Goal: Task Accomplishment & Management: Complete application form

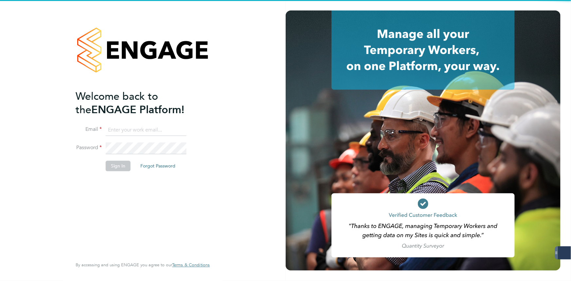
type input "[EMAIL_ADDRESS][DOMAIN_NAME]"
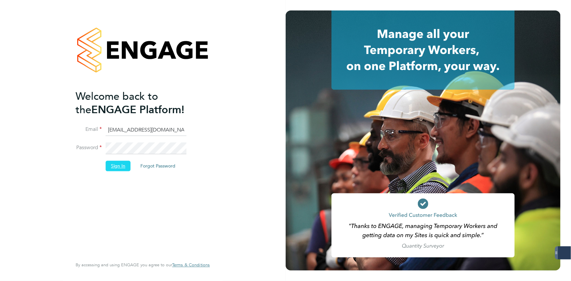
click at [106, 164] on button "Sign In" at bounding box center [118, 166] width 25 height 10
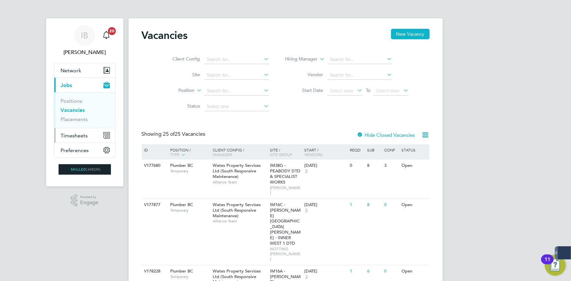
click at [81, 137] on span "Timesheets" at bounding box center [74, 135] width 27 height 6
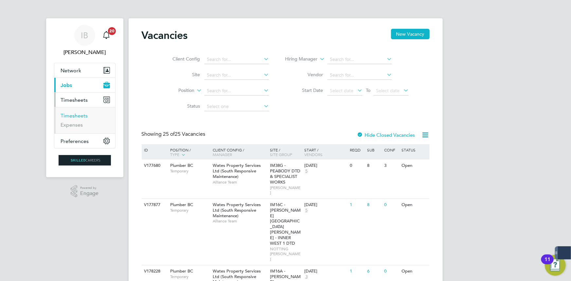
click at [71, 114] on link "Timesheets" at bounding box center [74, 116] width 27 height 6
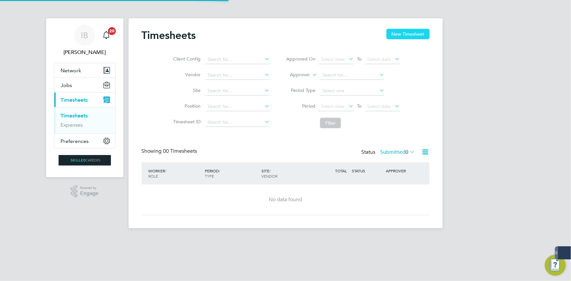
click at [405, 37] on button "New Timesheet" at bounding box center [407, 34] width 43 height 10
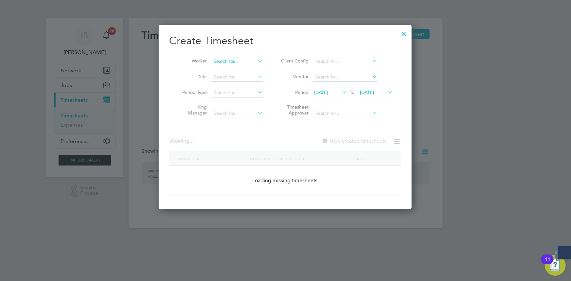
scroll to position [1064, 253]
click at [239, 60] on input at bounding box center [236, 61] width 51 height 9
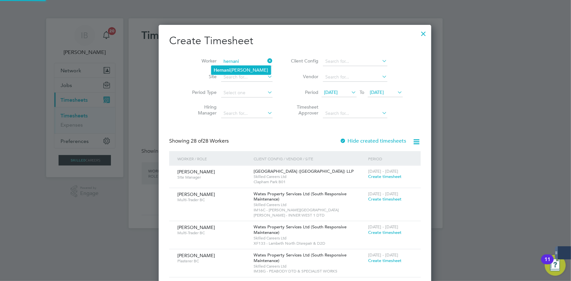
click at [239, 73] on li "Hernani Gomes" at bounding box center [241, 70] width 60 height 9
type input "Hernani Gomes"
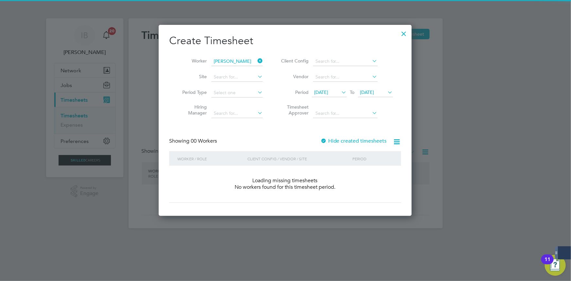
scroll to position [184, 253]
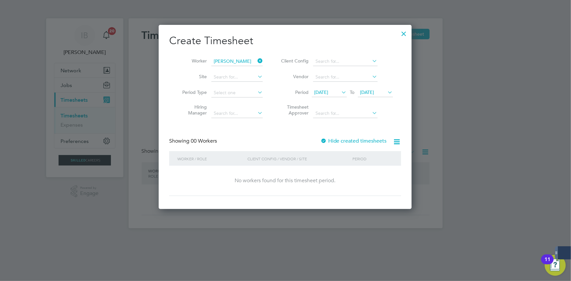
click at [363, 134] on div "Create Timesheet Worker Hernani Gomes Site Period Type Hiring Manager Client Co…" at bounding box center [285, 115] width 232 height 162
click at [362, 140] on label "Hide created timesheets" at bounding box center [353, 141] width 66 height 7
click at [334, 82] on li "Vendor" at bounding box center [336, 77] width 130 height 16
click at [331, 97] on li "Period 20 Aug 2025 To 27 Aug 2025" at bounding box center [336, 93] width 130 height 16
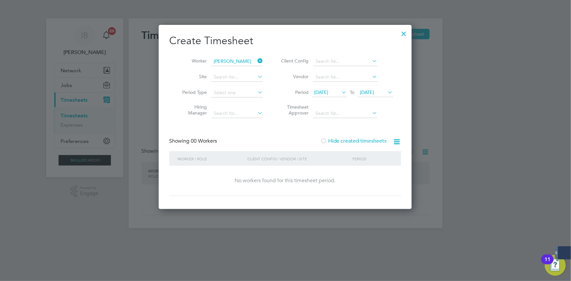
click at [328, 91] on span "20 Aug 2025" at bounding box center [321, 92] width 14 height 6
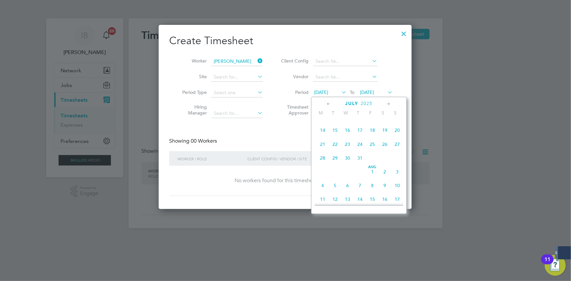
scroll to position [118, 0]
click at [369, 184] on div "Jul 1 2 3 4 5 6 7 8 9 10 11 12 13 14 15 16 17 18 19 20 21 22 23 24 25 26 27 28 …" at bounding box center [363, 190] width 97 height 69
click at [372, 178] on span "11" at bounding box center [372, 175] width 12 height 12
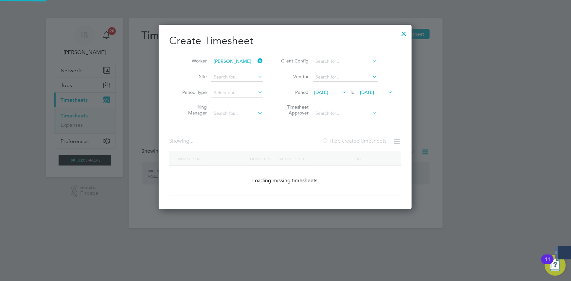
scroll to position [210, 253]
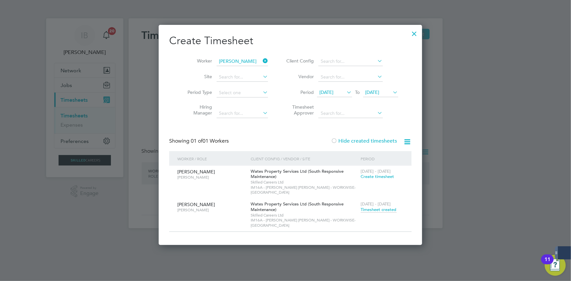
click at [409, 37] on div at bounding box center [415, 32] width 12 height 12
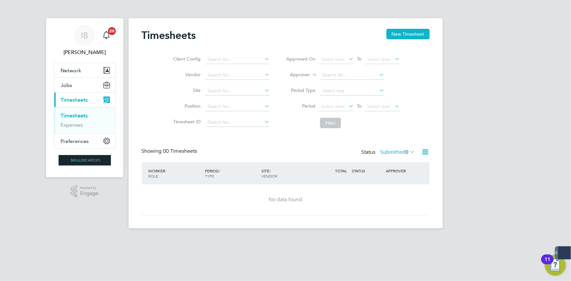
drag, startPoint x: 412, startPoint y: 29, endPoint x: 373, endPoint y: 44, distance: 41.4
click at [412, 29] on button "New Timesheet" at bounding box center [407, 34] width 43 height 10
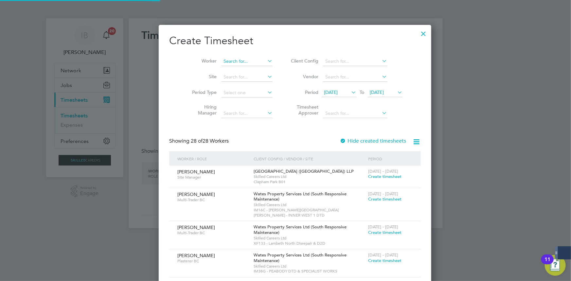
scroll to position [1064, 253]
click at [225, 61] on input at bounding box center [246, 61] width 51 height 9
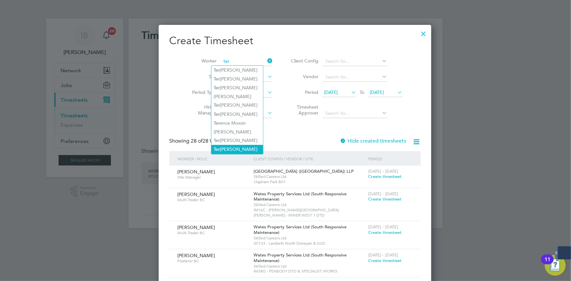
click at [235, 147] on li "Ter omer Johnson" at bounding box center [237, 149] width 52 height 9
type input "Teromer Johnson"
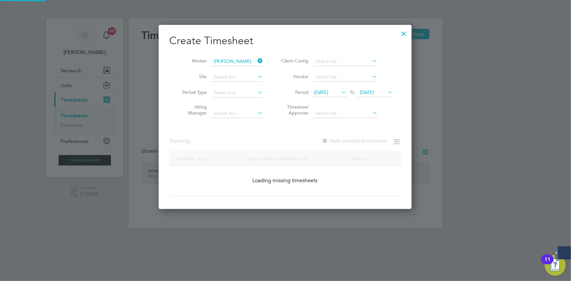
scroll to position [184, 253]
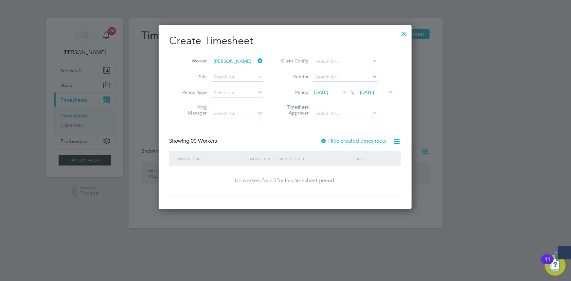
drag, startPoint x: 260, startPoint y: 62, endPoint x: 248, endPoint y: 61, distance: 12.5
click at [256, 62] on icon at bounding box center [256, 60] width 0 height 9
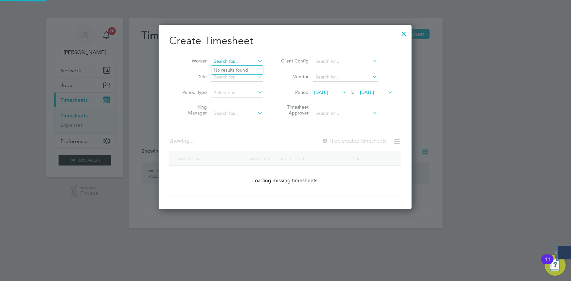
click at [246, 59] on input at bounding box center [236, 61] width 51 height 9
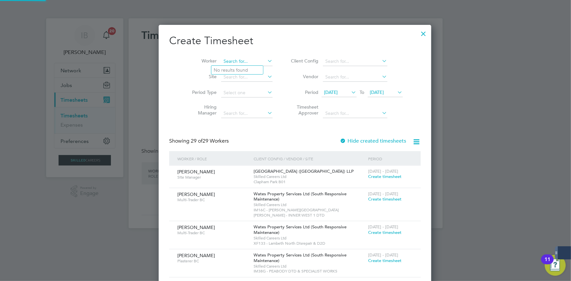
scroll to position [1086, 253]
type input "renika"
click at [238, 75] on input at bounding box center [246, 77] width 51 height 9
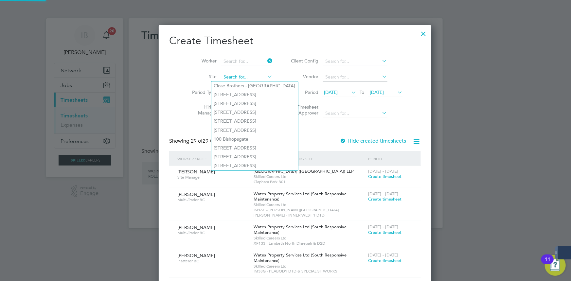
scroll to position [184, 253]
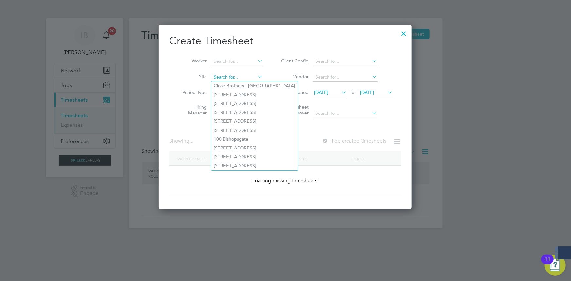
click at [238, 73] on input at bounding box center [236, 77] width 51 height 9
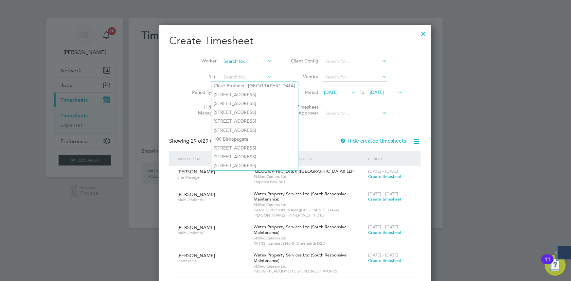
scroll to position [1086, 253]
click at [236, 59] on input at bounding box center [246, 61] width 51 height 9
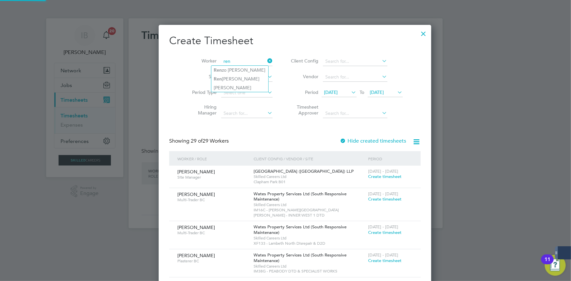
click at [239, 67] on li "Ren zo Colaizzo" at bounding box center [239, 70] width 57 height 9
type input "Renzo Colaizzo"
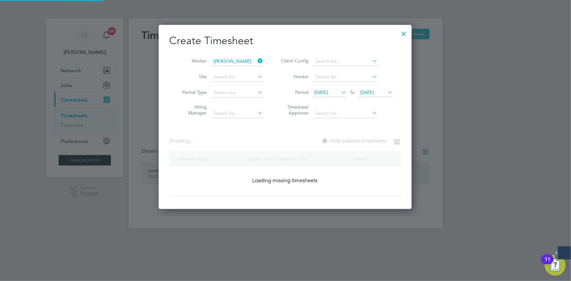
scroll to position [184, 253]
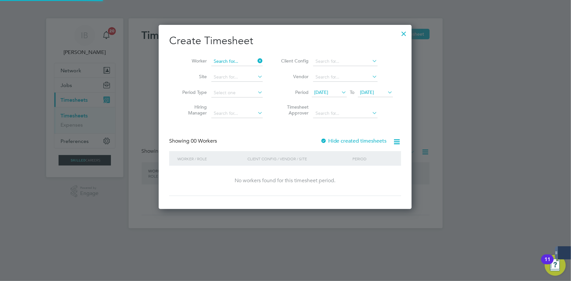
click at [237, 62] on input at bounding box center [236, 61] width 51 height 9
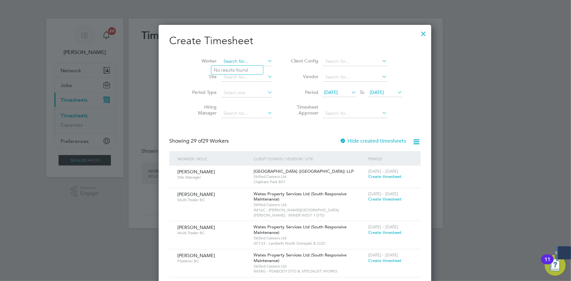
scroll to position [1086, 253]
click at [243, 67] on li "Renika Palmer" at bounding box center [251, 70] width 81 height 9
type input "Renika Palmer"
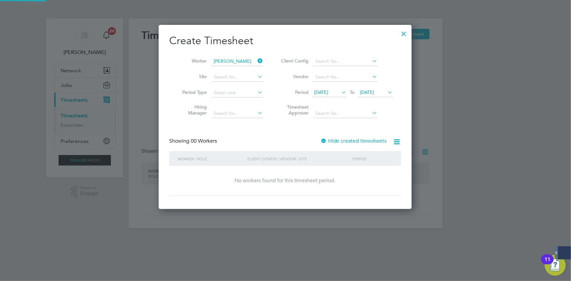
scroll to position [3, 3]
click at [349, 134] on div "Create Timesheet Worker Renika Palmer Site Period Type Hiring Manager Client Co…" at bounding box center [285, 115] width 232 height 162
click at [352, 139] on label "Hide created timesheets" at bounding box center [353, 141] width 66 height 7
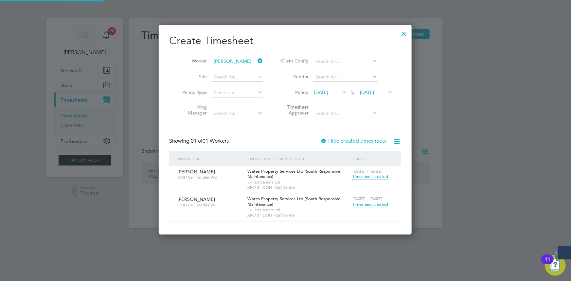
scroll to position [3, 3]
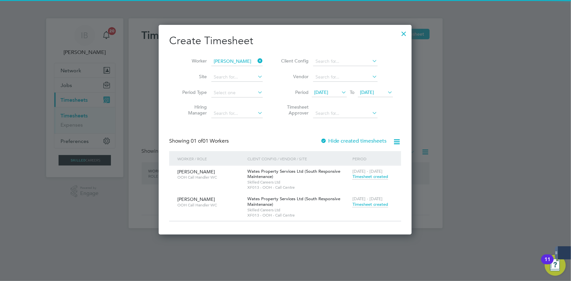
click at [374, 174] on span "Timesheet created" at bounding box center [370, 177] width 36 height 6
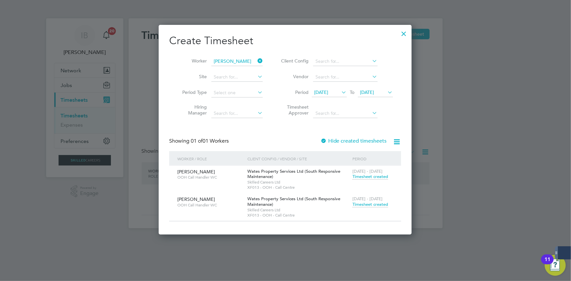
click at [365, 176] on span "Timesheet created" at bounding box center [370, 177] width 36 height 6
click at [380, 178] on span "Timesheet created" at bounding box center [370, 177] width 36 height 6
click at [287, 143] on div "Showing 01 of 01 Workers Hide created timesheets" at bounding box center [285, 144] width 232 height 13
click at [372, 173] on div "16 - 22 Aug 2025 Timesheet created" at bounding box center [373, 175] width 44 height 18
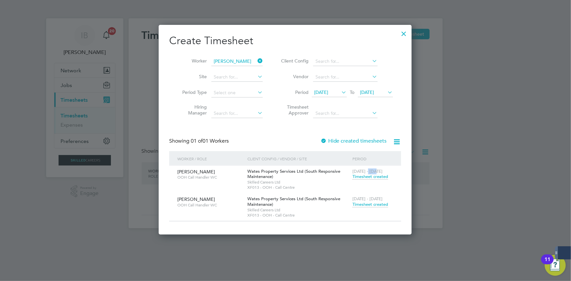
click at [372, 177] on span "Timesheet created" at bounding box center [370, 177] width 36 height 6
click at [375, 208] on div "23 - 29 Aug 2025 Timesheet created" at bounding box center [373, 202] width 44 height 18
click at [374, 203] on span "Timesheet created" at bounding box center [370, 205] width 36 height 6
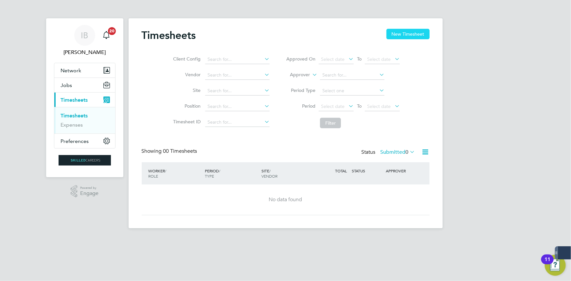
click at [411, 35] on button "New Timesheet" at bounding box center [407, 34] width 43 height 10
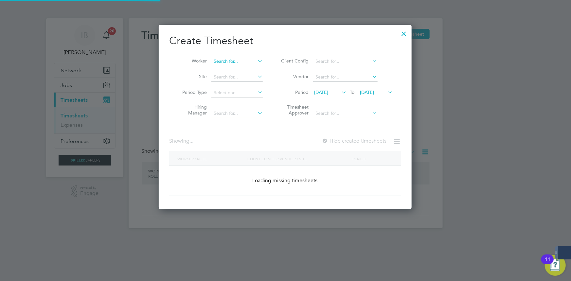
scroll to position [184, 253]
click at [221, 61] on input at bounding box center [236, 61] width 51 height 9
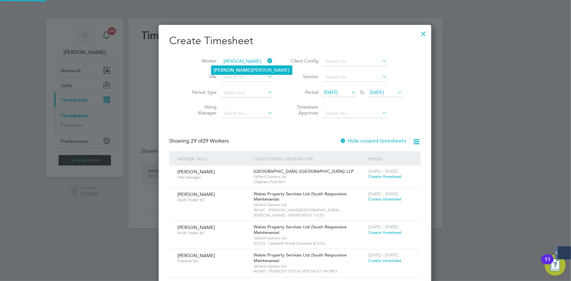
click at [229, 69] on li "Renika Palmer" at bounding box center [251, 70] width 81 height 9
type input "Renika Palmer"
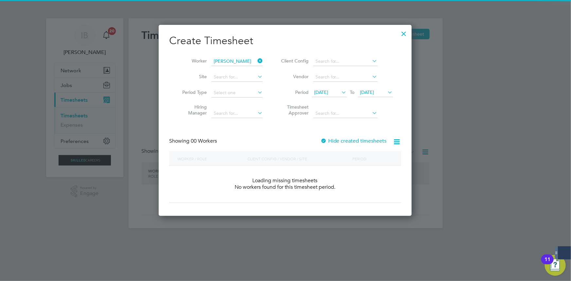
scroll to position [184, 253]
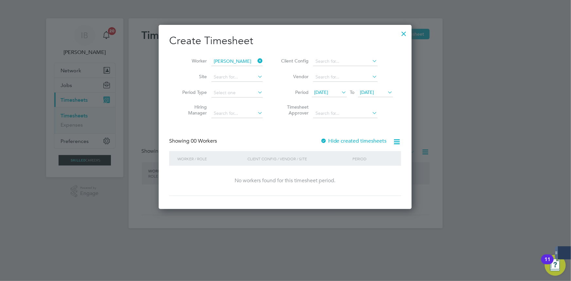
click at [364, 138] on label "Hide created timesheets" at bounding box center [353, 141] width 66 height 7
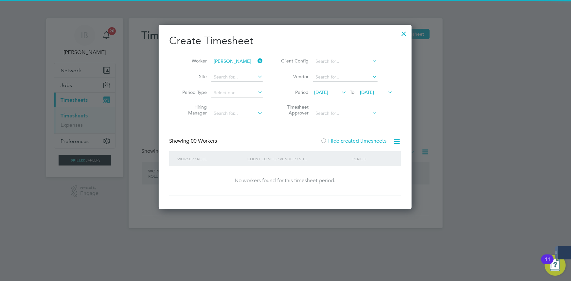
click at [353, 140] on label "Hide created timesheets" at bounding box center [353, 141] width 66 height 7
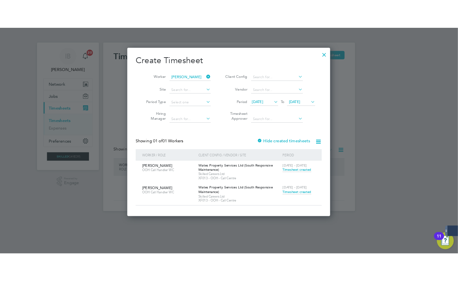
scroll to position [210, 253]
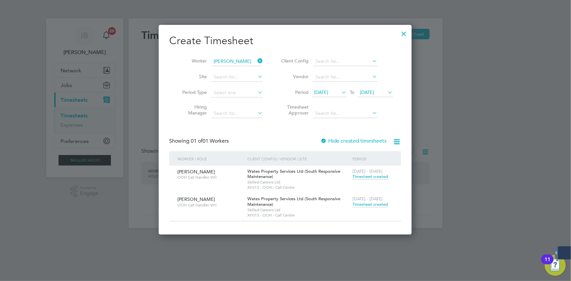
click at [368, 175] on span "Timesheet created" at bounding box center [370, 177] width 36 height 6
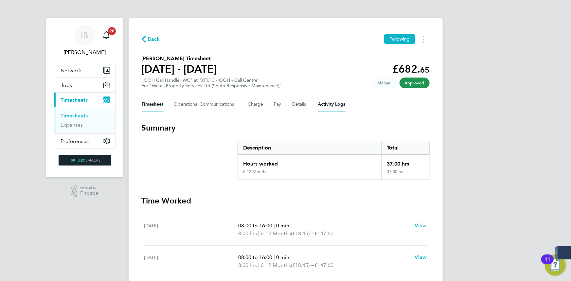
click at [328, 105] on Logs-tab "Activity Logs" at bounding box center [331, 105] width 27 height 16
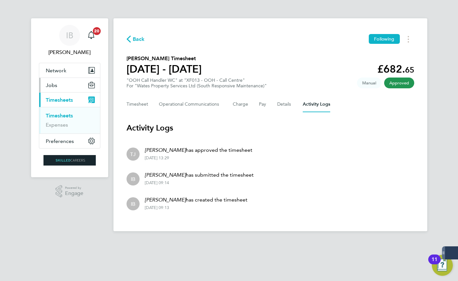
click at [63, 90] on button "Jobs" at bounding box center [69, 85] width 61 height 14
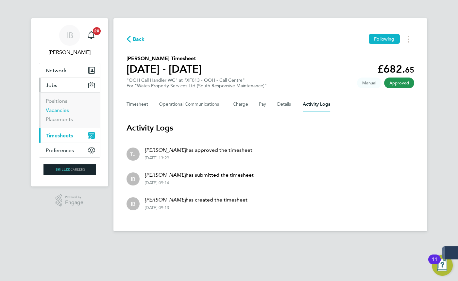
click at [65, 112] on link "Vacancies" at bounding box center [57, 110] width 23 height 6
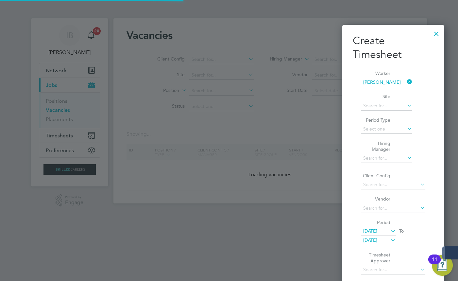
scroll to position [210, 253]
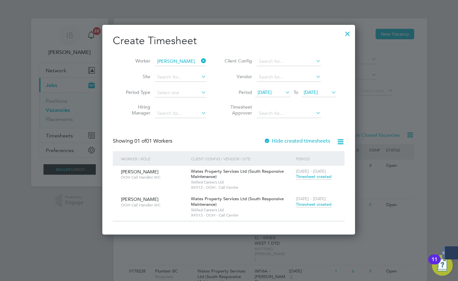
click at [351, 33] on div at bounding box center [348, 32] width 12 height 12
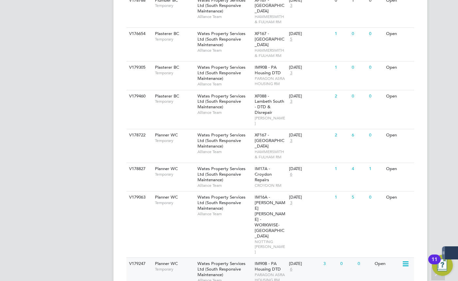
scroll to position [327, 0]
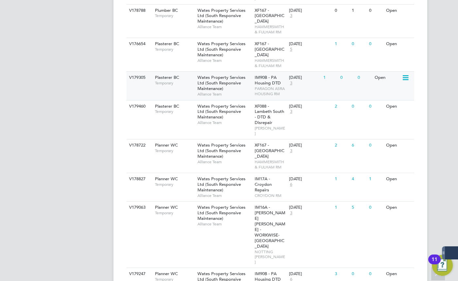
click at [169, 71] on div "V179305 Plasterer BC Temporary Wates Property Services Ltd (South Responsive Ma…" at bounding box center [271, 85] width 288 height 28
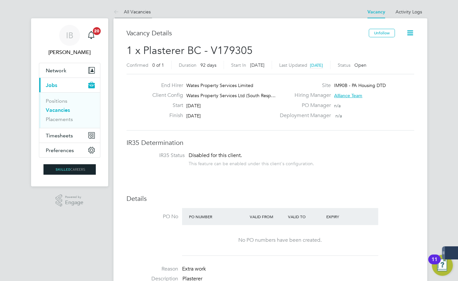
click at [141, 12] on link "All Vacancies" at bounding box center [132, 12] width 37 height 6
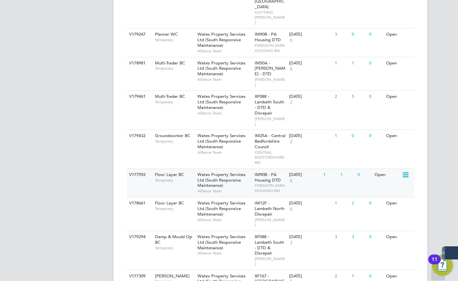
scroll to position [595, 0]
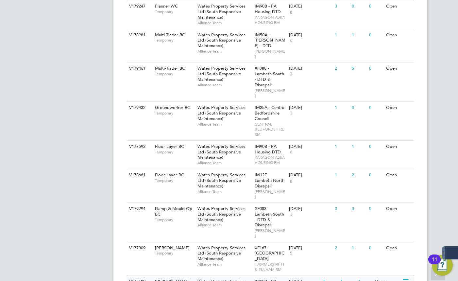
click at [168, 275] on div "Carpenter BC Temporary" at bounding box center [173, 283] width 46 height 17
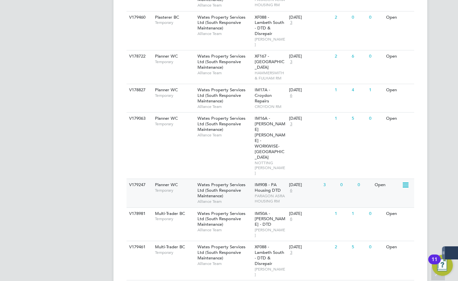
scroll to position [327, 0]
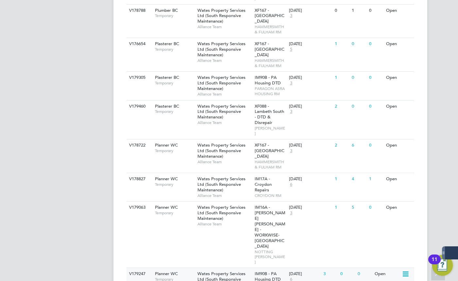
click at [166, 268] on div "V179247 Planner WC Temporary Wates Property Services Ltd (South Responsive Main…" at bounding box center [271, 282] width 288 height 28
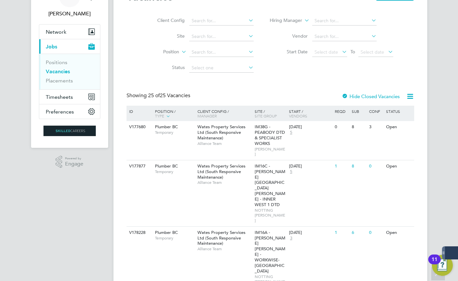
scroll to position [0, 0]
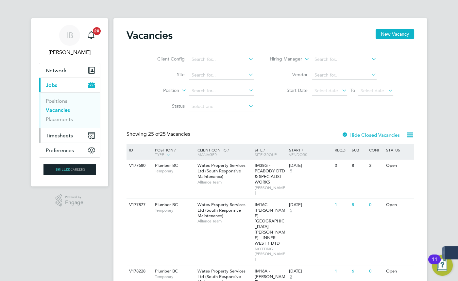
click at [59, 136] on span "Timesheets" at bounding box center [59, 135] width 27 height 6
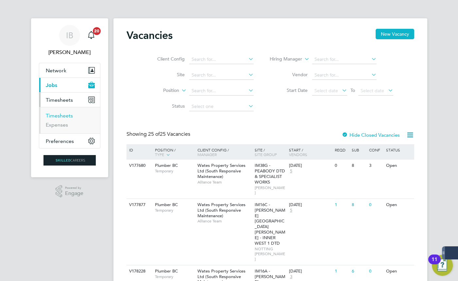
click at [61, 113] on link "Timesheets" at bounding box center [59, 116] width 27 height 6
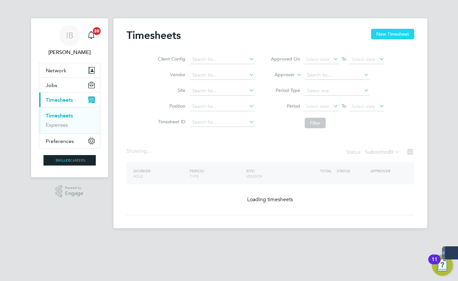
click at [401, 38] on button "New Timesheet" at bounding box center [392, 34] width 43 height 10
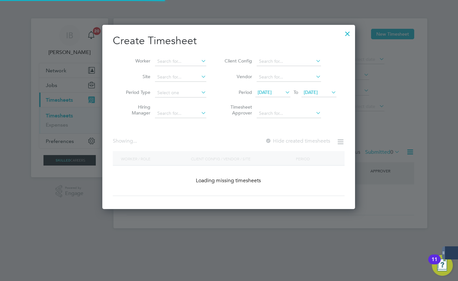
scroll to position [184, 253]
click at [163, 58] on input at bounding box center [180, 61] width 51 height 9
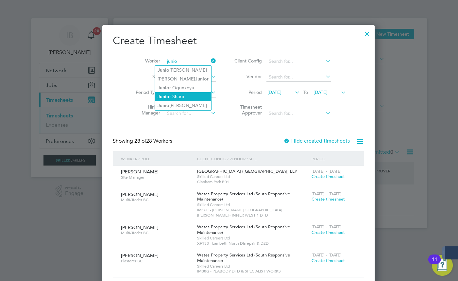
click at [177, 95] on li "Junio r Sharp" at bounding box center [183, 96] width 56 height 9
type input "Junior Sharp"
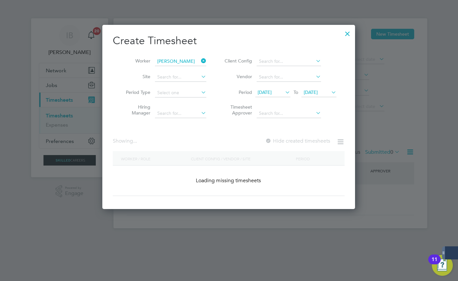
scroll to position [182, 253]
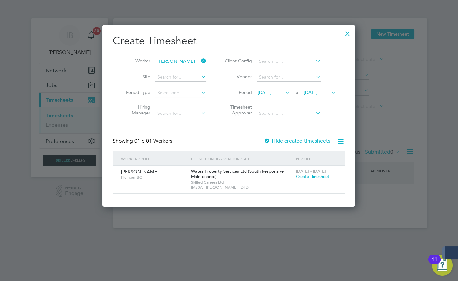
click at [310, 141] on label "Hide created timesheets" at bounding box center [297, 141] width 66 height 7
click at [310, 140] on label "Hide created timesheets" at bounding box center [297, 141] width 66 height 7
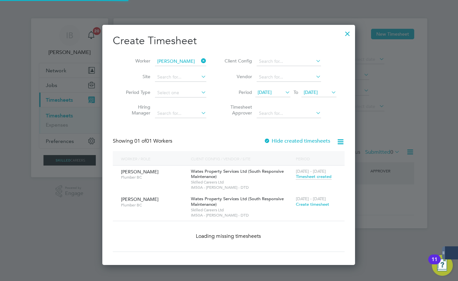
scroll to position [210, 253]
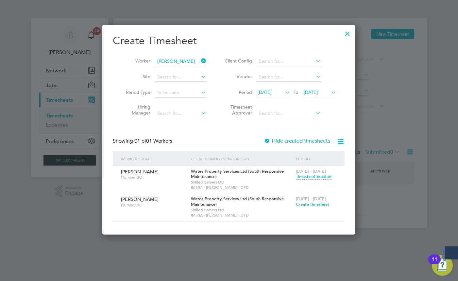
click at [326, 178] on span "Timesheet created" at bounding box center [314, 177] width 36 height 6
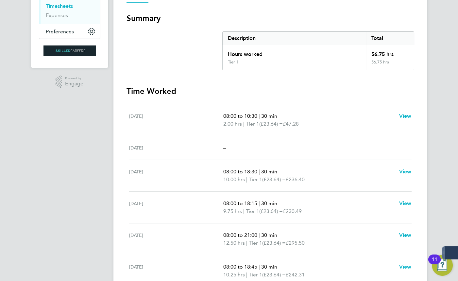
scroll to position [24, 0]
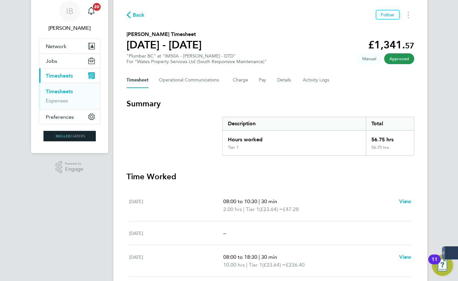
drag, startPoint x: 394, startPoint y: 140, endPoint x: 366, endPoint y: 140, distance: 27.8
click at [366, 140] on div "56.75 hrs" at bounding box center [390, 138] width 48 height 14
click at [377, 154] on div "56.75 hrs" at bounding box center [390, 150] width 48 height 10
drag, startPoint x: 372, startPoint y: 142, endPoint x: 398, endPoint y: 141, distance: 26.5
click at [398, 141] on div "56.75 hrs" at bounding box center [390, 138] width 48 height 14
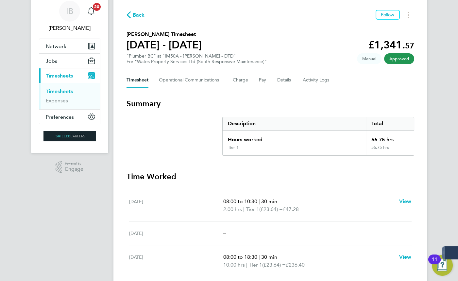
click at [398, 141] on div "56.75 hrs" at bounding box center [390, 138] width 48 height 14
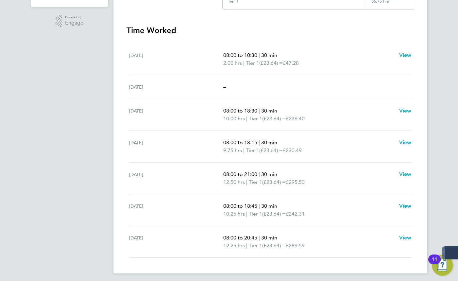
scroll to position [173, 0]
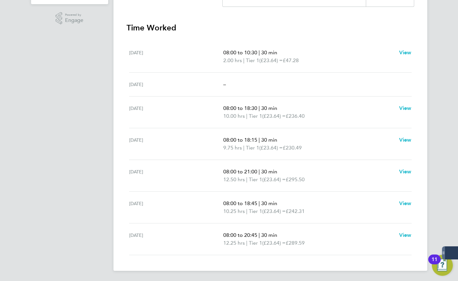
drag, startPoint x: 320, startPoint y: 248, endPoint x: 129, endPoint y: 106, distance: 238.3
click at [129, 106] on ul "Sat 16 Aug 08:00 to 10:30 | 30 min 2.00 hrs | Tier 1 (£23.64) = £47.28 View Sun…" at bounding box center [271, 148] width 288 height 214
click at [291, 90] on div "Sun 17 Aug –" at bounding box center [270, 85] width 283 height 24
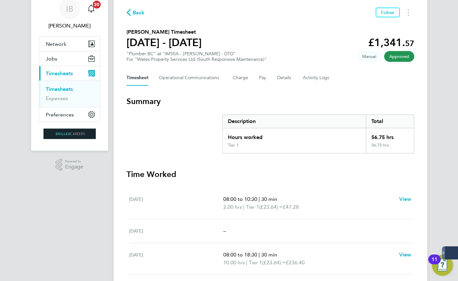
scroll to position [0, 0]
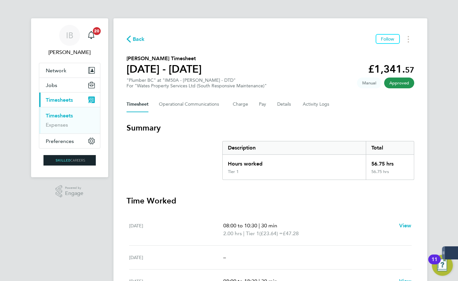
click at [140, 38] on span "Back" at bounding box center [139, 39] width 12 height 8
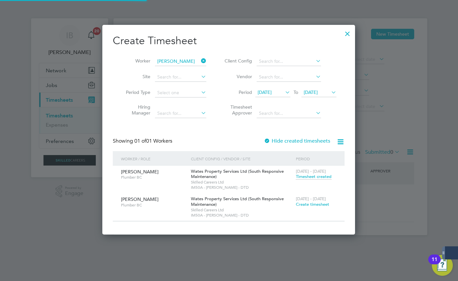
scroll to position [210, 253]
click at [272, 93] on span "20 Aug 2025" at bounding box center [265, 92] width 14 height 6
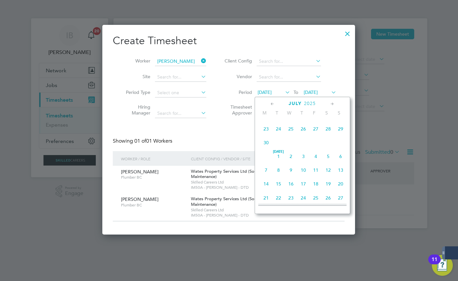
scroll to position [88, 0]
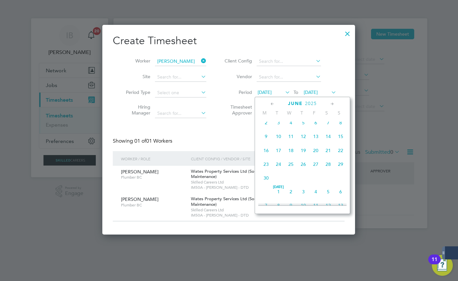
click at [290, 151] on span "18" at bounding box center [291, 150] width 12 height 12
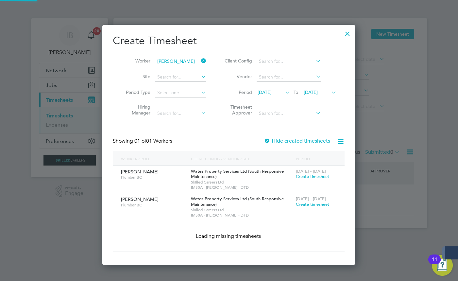
scroll to position [210, 253]
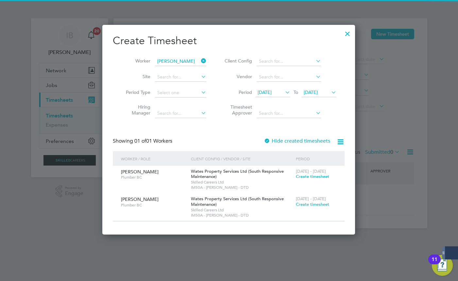
click at [300, 141] on label "Hide created timesheets" at bounding box center [297, 141] width 66 height 7
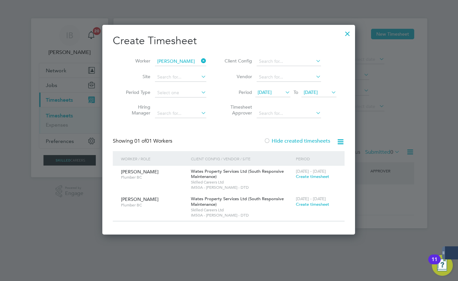
click at [300, 141] on label "Hide created timesheets" at bounding box center [297, 141] width 66 height 7
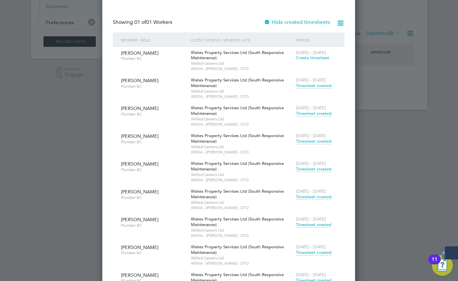
scroll to position [203, 0]
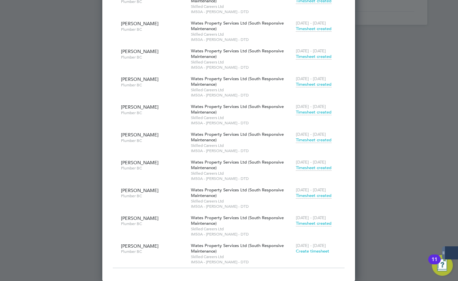
click at [317, 196] on span "Timesheet created" at bounding box center [314, 196] width 36 height 6
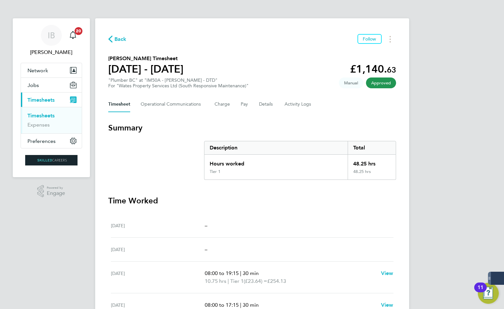
click at [122, 40] on span "Back" at bounding box center [120, 39] width 12 height 8
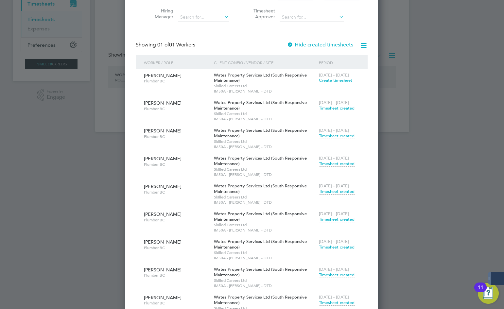
scroll to position [131, 0]
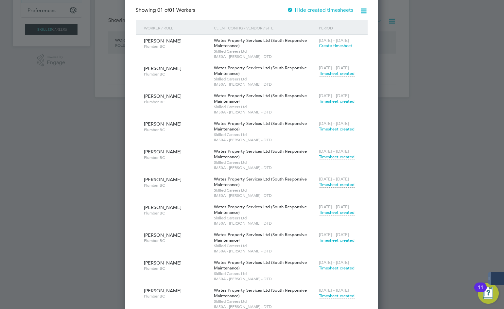
click at [338, 241] on span "Timesheet created" at bounding box center [337, 240] width 36 height 6
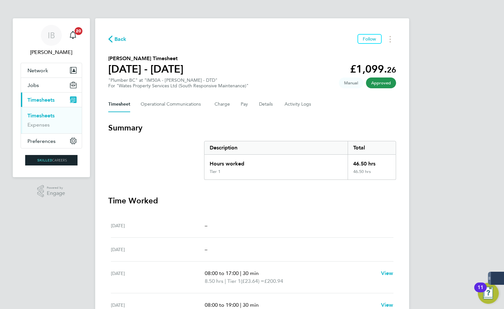
click at [118, 35] on button "Back" at bounding box center [117, 39] width 18 height 8
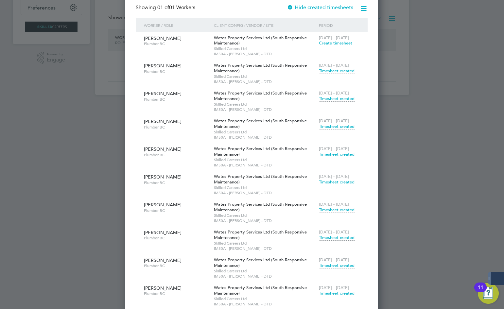
scroll to position [164, 0]
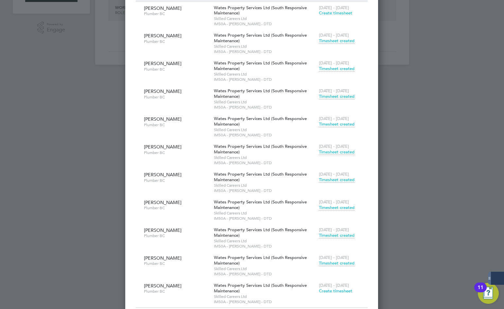
click at [327, 179] on span "Timesheet created" at bounding box center [337, 180] width 36 height 6
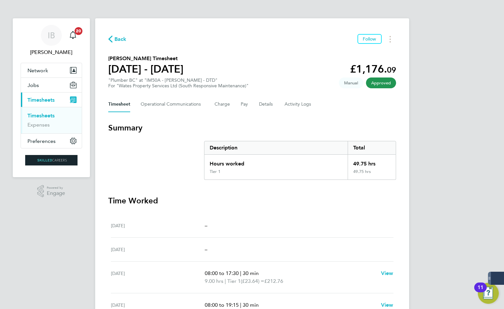
click at [118, 40] on span "Back" at bounding box center [120, 39] width 12 height 8
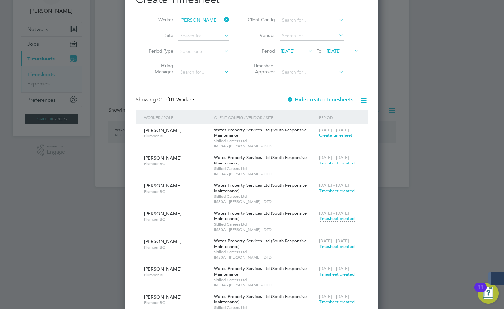
scroll to position [98, 0]
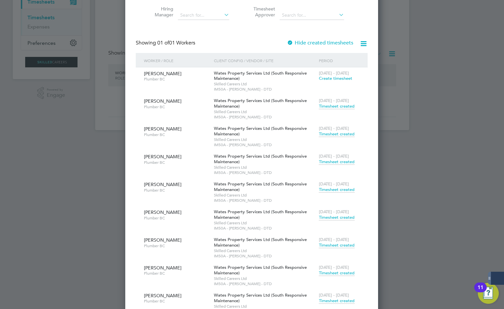
click at [339, 218] on span "Timesheet created" at bounding box center [337, 218] width 36 height 6
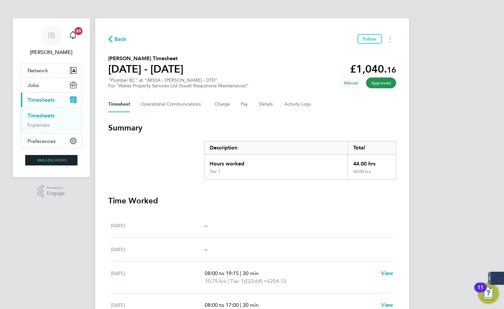
click at [114, 40] on span "Back" at bounding box center [120, 39] width 12 height 8
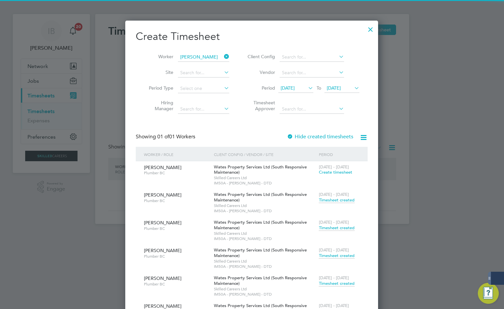
scroll to position [33, 0]
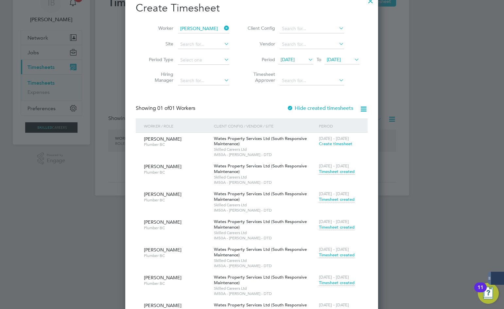
click at [338, 258] on div "12 - 18 Jul 2025 Timesheet created" at bounding box center [339, 253] width 44 height 18
click at [336, 254] on span "Timesheet created" at bounding box center [337, 255] width 36 height 6
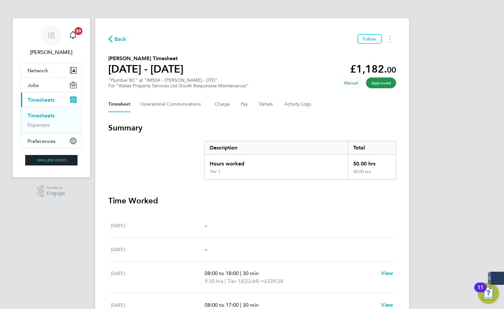
click at [126, 38] on span "Back" at bounding box center [120, 39] width 12 height 8
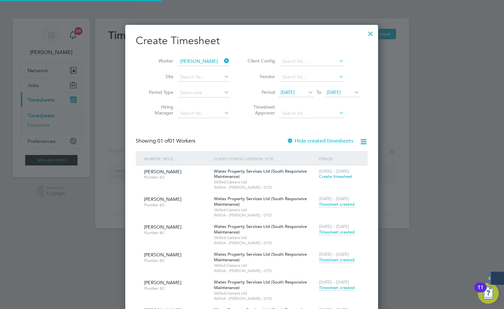
scroll to position [460, 253]
click at [341, 260] on span "Timesheet created" at bounding box center [337, 260] width 36 height 6
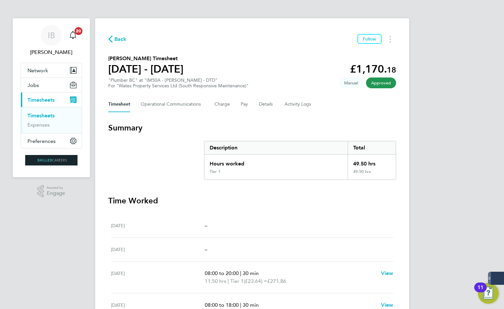
drag, startPoint x: 119, startPoint y: 35, endPoint x: 245, endPoint y: 123, distance: 153.9
click at [119, 35] on button "Back" at bounding box center [117, 39] width 18 height 8
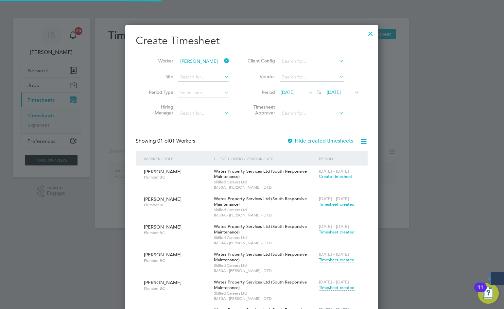
scroll to position [460, 253]
click at [336, 229] on span "28 Jun - 4 Jul 2025" at bounding box center [334, 227] width 30 height 6
click at [337, 232] on span "Timesheet created" at bounding box center [337, 232] width 36 height 6
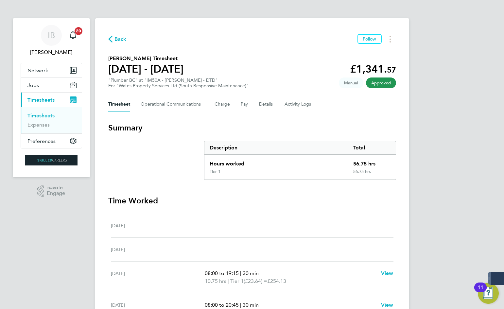
drag, startPoint x: 122, startPoint y: 37, endPoint x: 241, endPoint y: 88, distance: 129.6
click at [122, 37] on span "Back" at bounding box center [120, 39] width 12 height 8
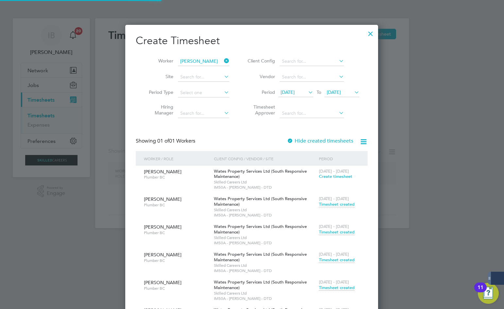
scroll to position [460, 253]
click at [341, 206] on span "Timesheet created" at bounding box center [337, 205] width 36 height 6
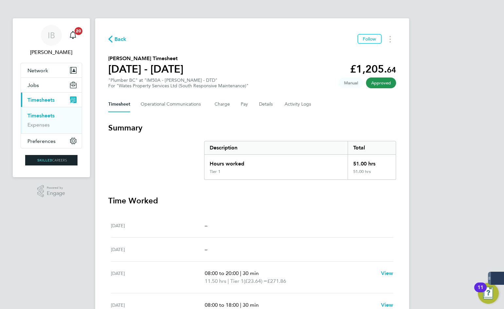
click at [115, 42] on span "Back" at bounding box center [120, 39] width 12 height 8
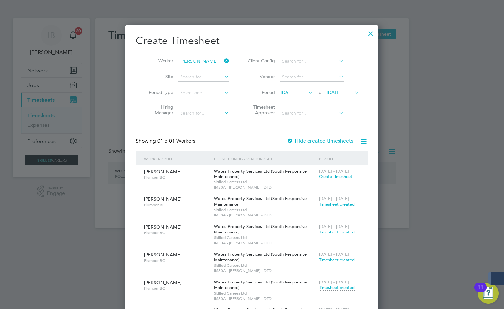
scroll to position [33, 0]
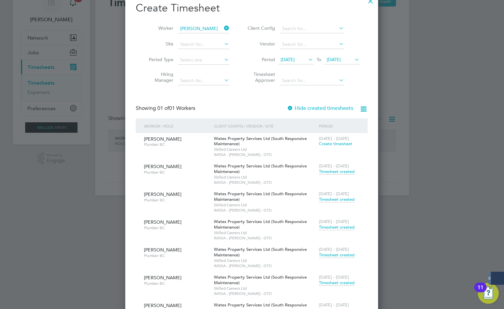
click at [324, 104] on div "Create Timesheet Worker Junior Sharp Site Period Type Hiring Manager Client Con…" at bounding box center [252, 220] width 232 height 438
click at [295, 60] on span "18 Jun 2025" at bounding box center [288, 60] width 14 height 6
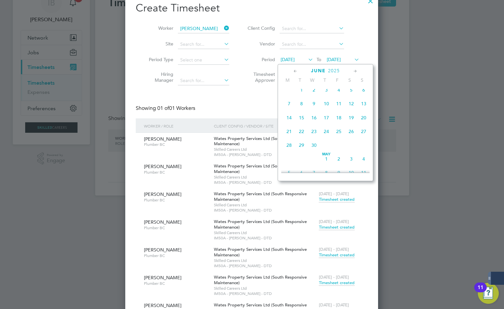
scroll to position [241, 0]
click at [314, 95] on span "4" at bounding box center [314, 89] width 12 height 12
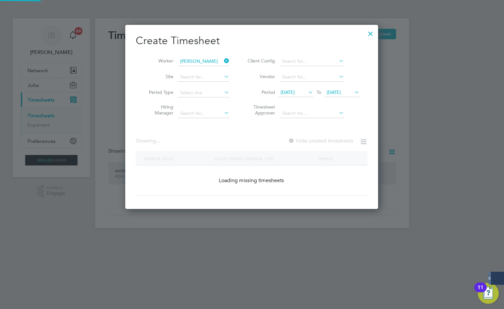
scroll to position [210, 253]
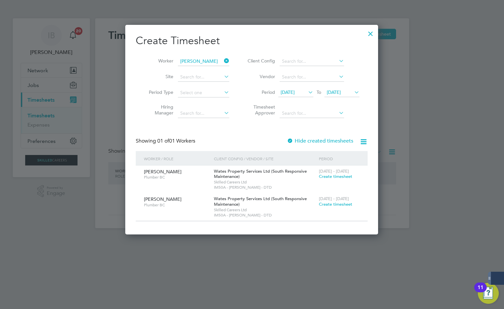
click at [323, 140] on label "Hide created timesheets" at bounding box center [320, 141] width 66 height 7
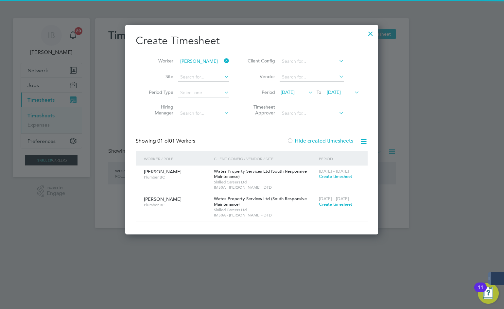
click at [323, 140] on label "Hide created timesheets" at bounding box center [320, 141] width 66 height 7
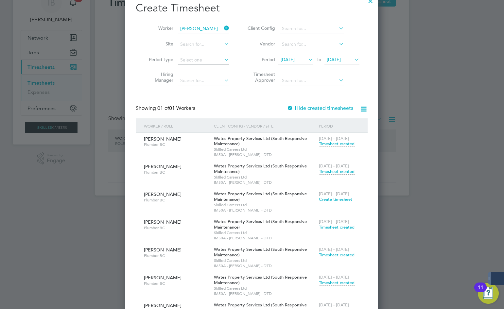
click at [223, 26] on icon at bounding box center [223, 28] width 0 height 9
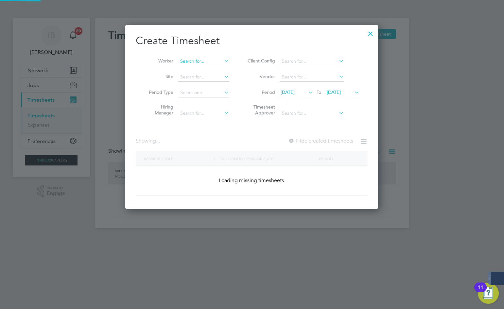
click at [188, 61] on input at bounding box center [203, 61] width 51 height 9
click at [185, 61] on input "ricahrd c" at bounding box center [203, 61] width 51 height 9
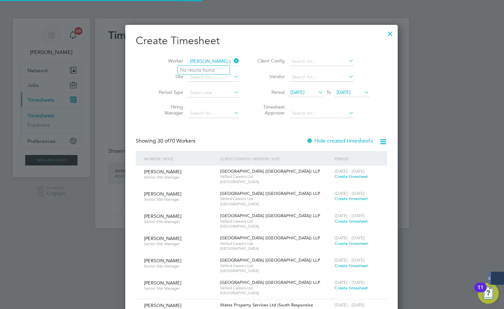
type input "ricahrd c"
drag, startPoint x: 185, startPoint y: 61, endPoint x: 200, endPoint y: 58, distance: 16.0
click at [206, 52] on div "Worker ricahrd c Site Period Type Hiring Manager Client Config Vendor Period 04…" at bounding box center [262, 85] width 252 height 71
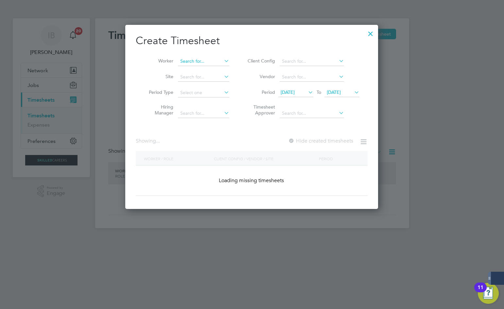
click at [190, 62] on input at bounding box center [203, 61] width 51 height 9
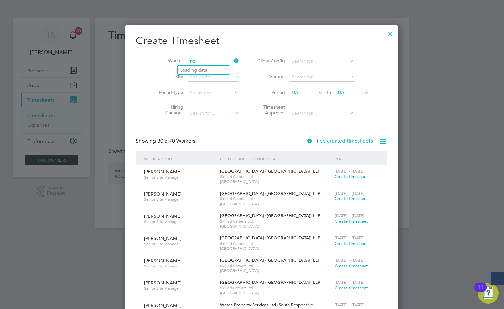
scroll to position [2092, 253]
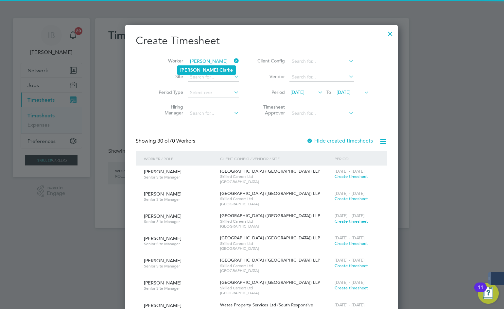
click at [208, 69] on li "Richard Cl arke" at bounding box center [207, 70] width 58 height 9
type input "Richard Clarke"
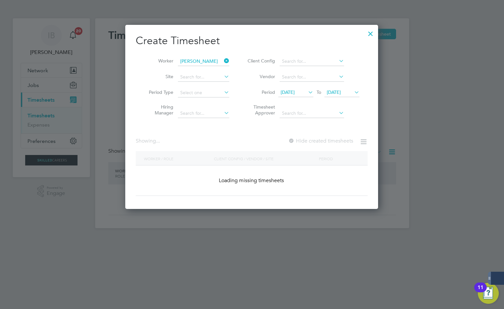
scroll to position [182, 253]
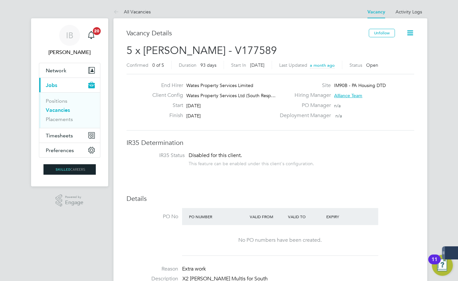
click at [140, 16] on li "All Vacancies" at bounding box center [132, 11] width 37 height 13
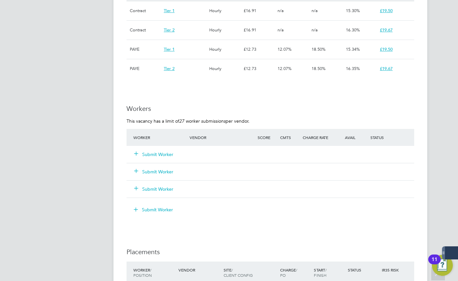
click at [163, 152] on button "Submit Worker" at bounding box center [153, 154] width 39 height 7
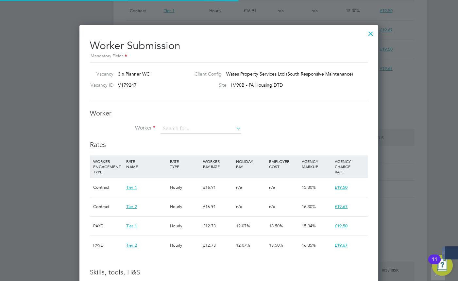
scroll to position [3, 3]
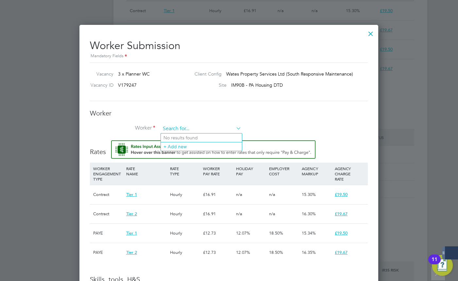
click at [183, 127] on input at bounding box center [201, 129] width 81 height 10
paste input "388033"
type input "388033"
click at [185, 145] on li "+ Add new" at bounding box center [201, 146] width 81 height 9
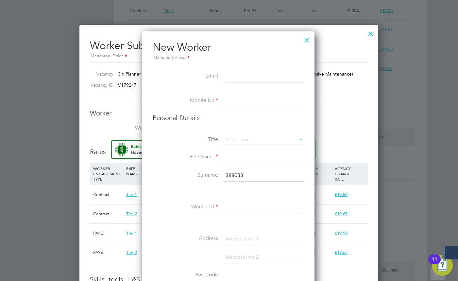
drag, startPoint x: 251, startPoint y: 176, endPoint x: 230, endPoint y: 177, distance: 21.0
click at [209, 173] on li "Surname 388033" at bounding box center [228, 179] width 151 height 18
click at [244, 204] on input at bounding box center [263, 208] width 81 height 12
paste input "388033"
type input "388033"
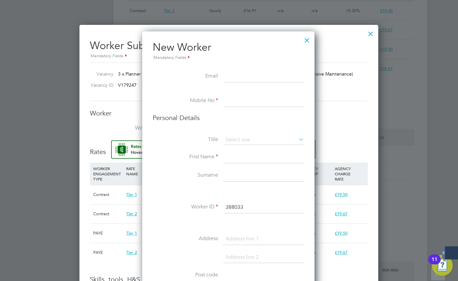
click at [264, 79] on input at bounding box center [263, 77] width 81 height 12
paste input "kerriegayle@gmail.com"
type input "kerriegayle@gmail.com"
click at [236, 97] on input at bounding box center [263, 102] width 81 height 12
paste input "07912170901"
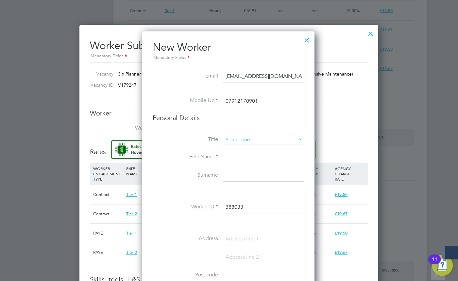
type input "07912170901"
click at [241, 137] on input at bounding box center [263, 140] width 81 height 10
click at [240, 149] on li "Mr" at bounding box center [263, 149] width 81 height 9
type input "Mr"
click at [240, 140] on input at bounding box center [263, 140] width 81 height 10
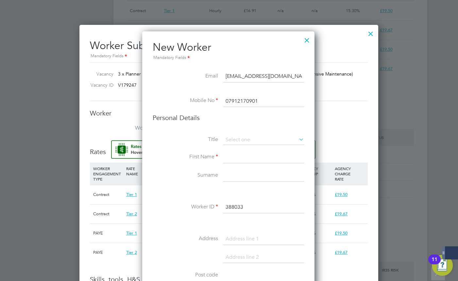
click at [238, 157] on li "Mrs" at bounding box center [263, 157] width 81 height 9
type input "Mrs"
click at [238, 157] on input at bounding box center [263, 157] width 81 height 12
type input "Kerrie"
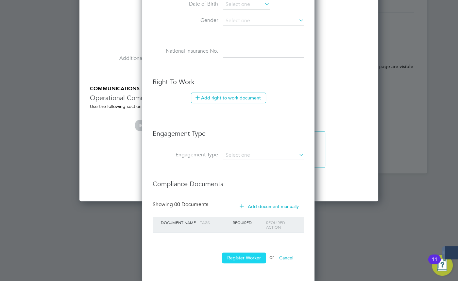
type input "Gayle"
click at [241, 253] on button "Register Worker" at bounding box center [244, 258] width 44 height 10
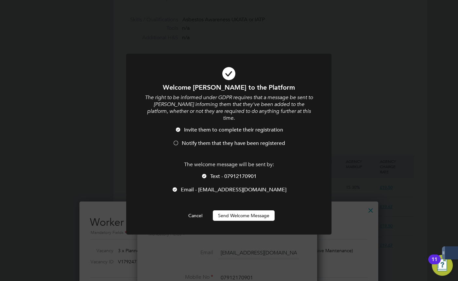
click at [247, 210] on button "Send Welcome Message" at bounding box center [244, 215] width 62 height 10
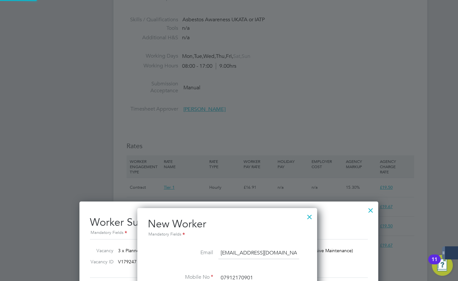
type input "[PERSON_NAME] (388033)"
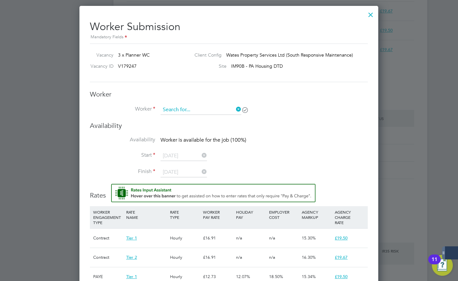
click at [193, 108] on input at bounding box center [201, 110] width 81 height 10
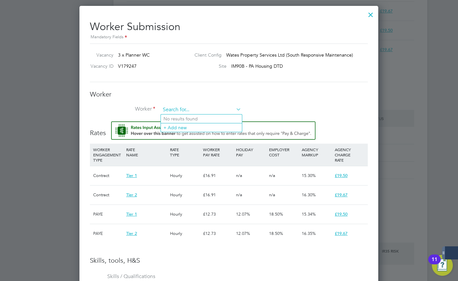
paste input "07912170901"
click at [194, 116] on li "[PERSON_NAME] (388033)" at bounding box center [201, 118] width 81 height 9
type input "[PERSON_NAME] (388033)"
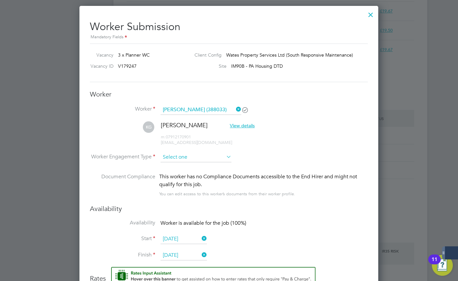
click at [185, 157] on input at bounding box center [196, 157] width 71 height 10
click at [181, 174] on li "PAYE" at bounding box center [196, 174] width 71 height 9
type input "PAYE"
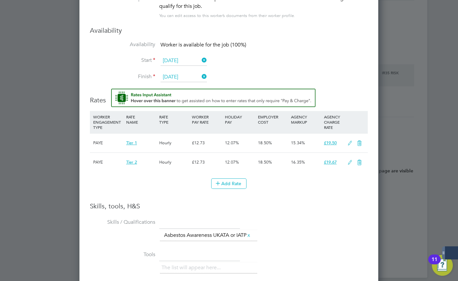
click at [359, 163] on icon at bounding box center [360, 162] width 8 height 5
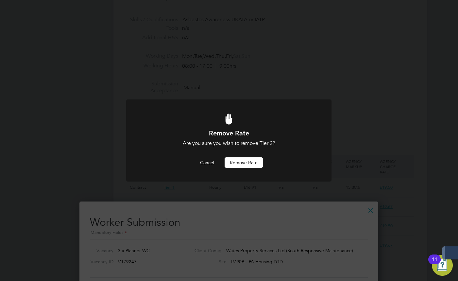
click at [247, 165] on button "Remove rate" at bounding box center [244, 162] width 38 height 10
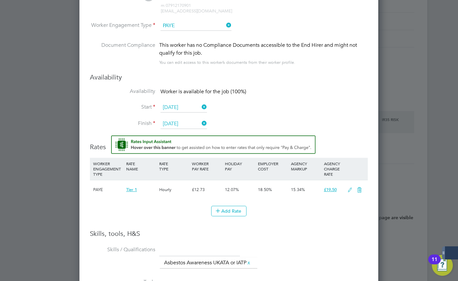
click at [350, 187] on icon at bounding box center [350, 189] width 8 height 5
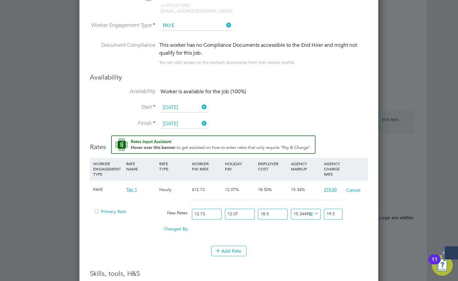
click at [121, 213] on span "Primary Rate" at bounding box center [109, 212] width 33 height 6
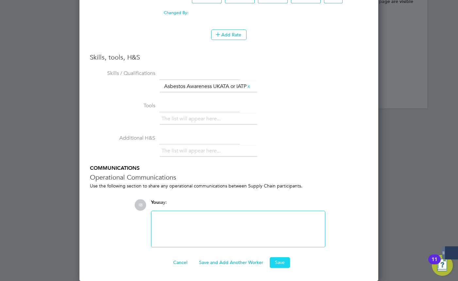
click at [282, 265] on button "Save" at bounding box center [280, 262] width 20 height 10
